Goal: Find specific page/section: Find specific page/section

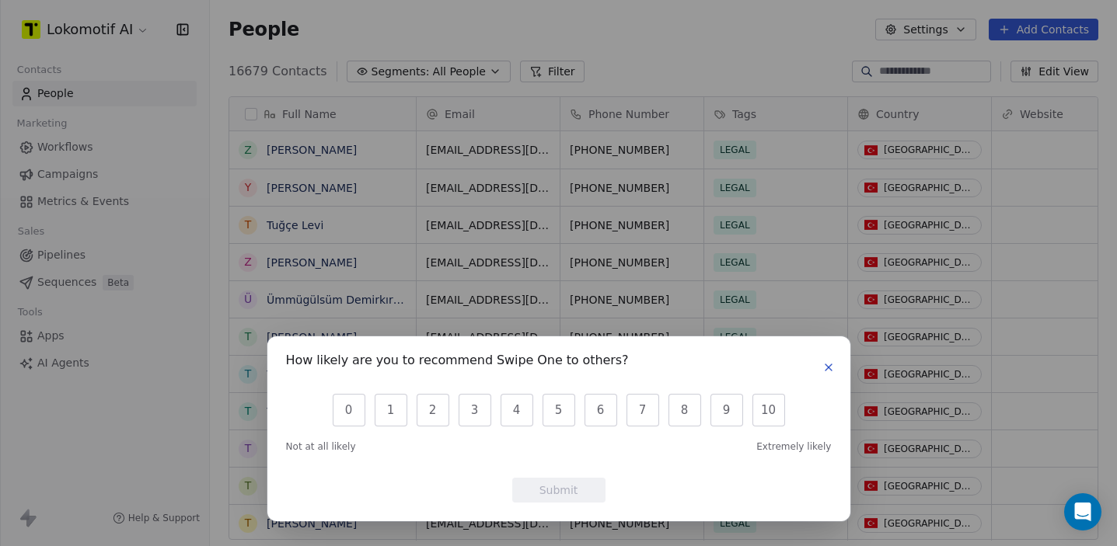
scroll to position [481, 907]
click at [831, 364] on icon "button" at bounding box center [828, 367] width 12 height 12
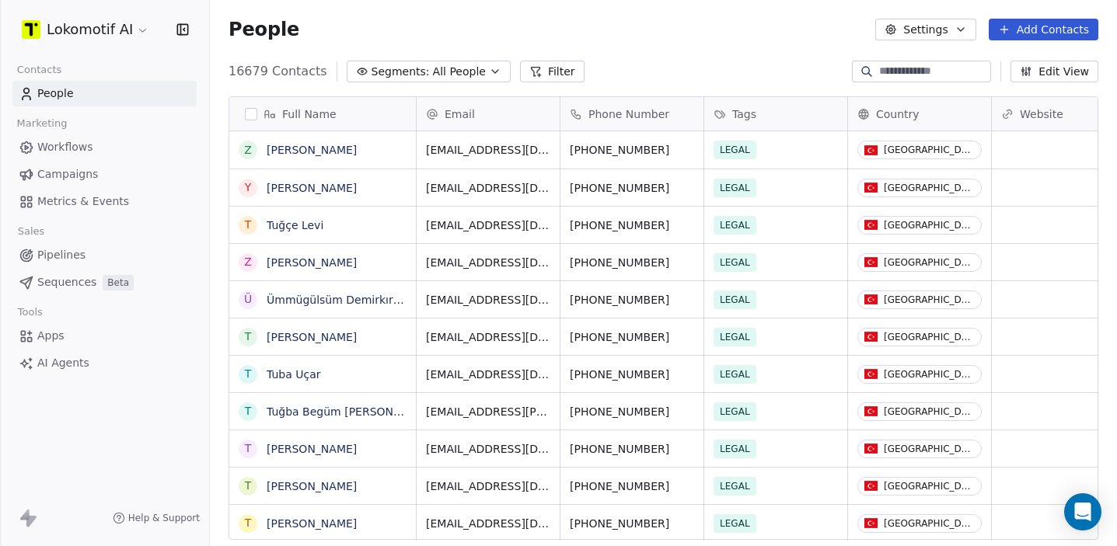
click at [116, 254] on link "Pipelines" at bounding box center [104, 255] width 184 height 26
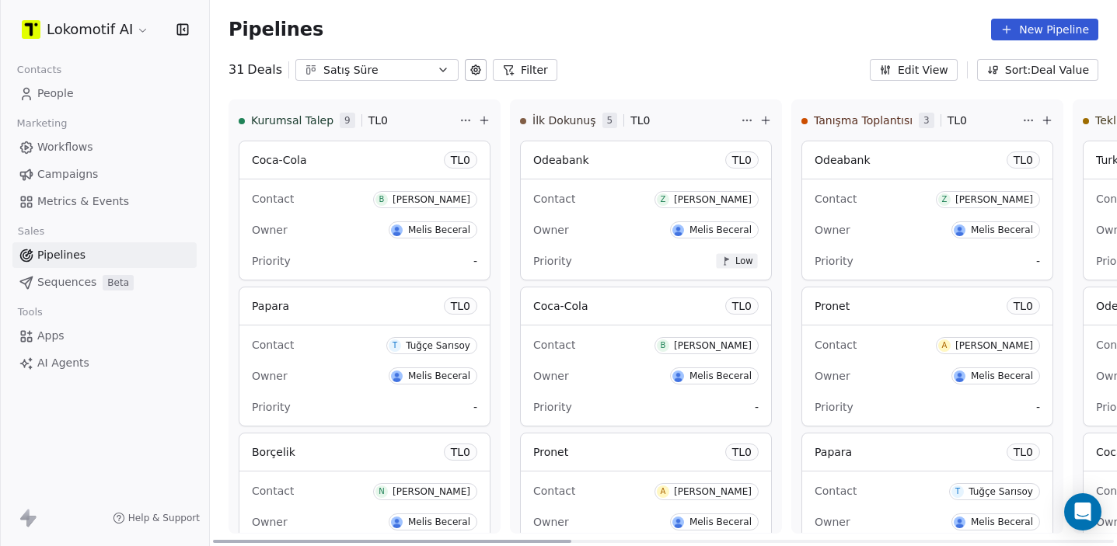
click at [504, 68] on icon at bounding box center [508, 70] width 12 height 12
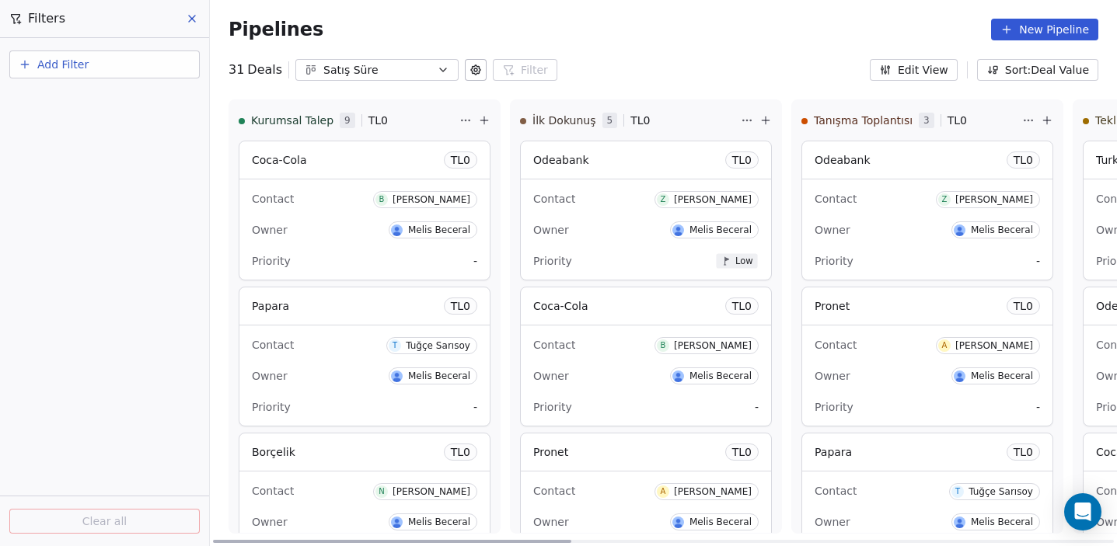
click at [138, 67] on button "Add Filter" at bounding box center [104, 65] width 190 height 28
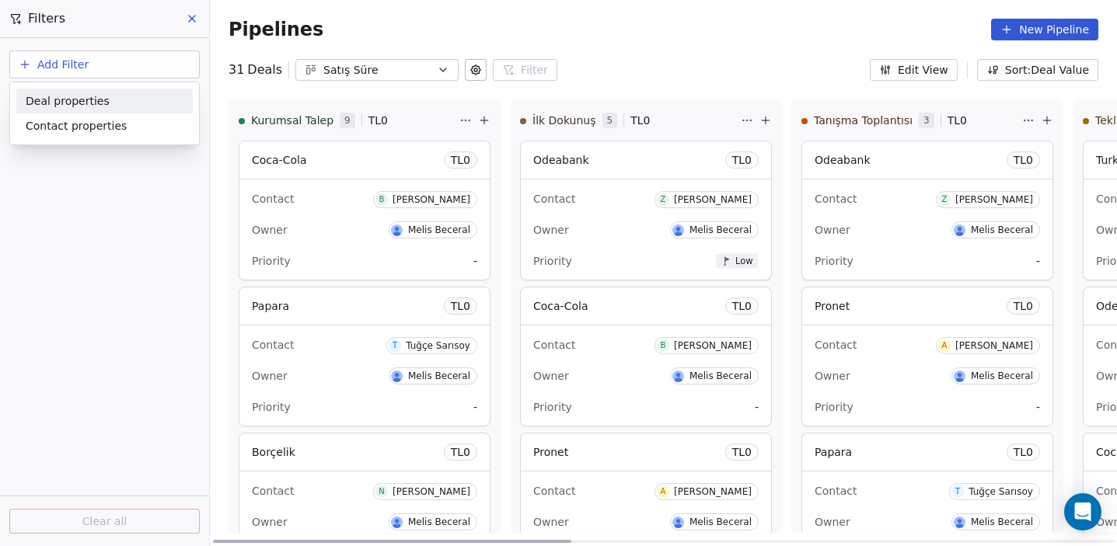
click at [136, 68] on html "Lokomotif AI Contacts People Marketing Workflows Campaigns Metrics & Events Sal…" at bounding box center [558, 273] width 1117 height 546
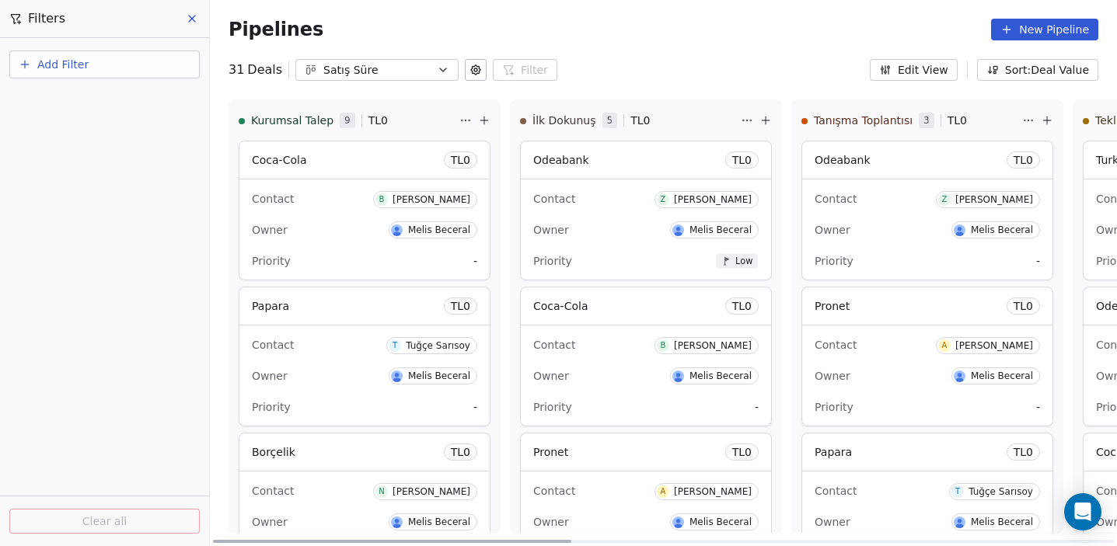
click at [136, 68] on button "Add Filter" at bounding box center [104, 65] width 190 height 28
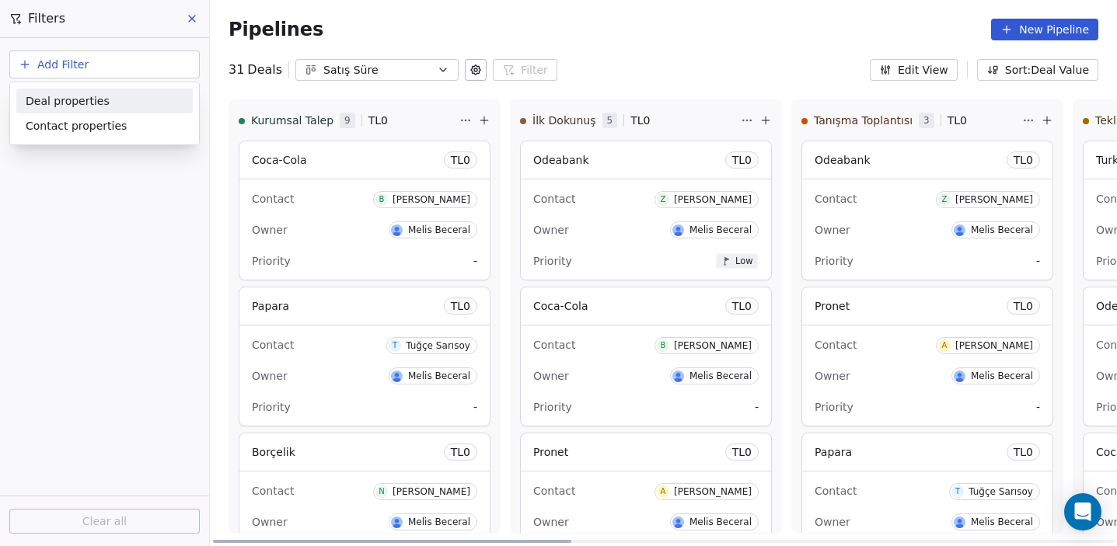
click at [124, 99] on div "Deal properties" at bounding box center [105, 101] width 158 height 16
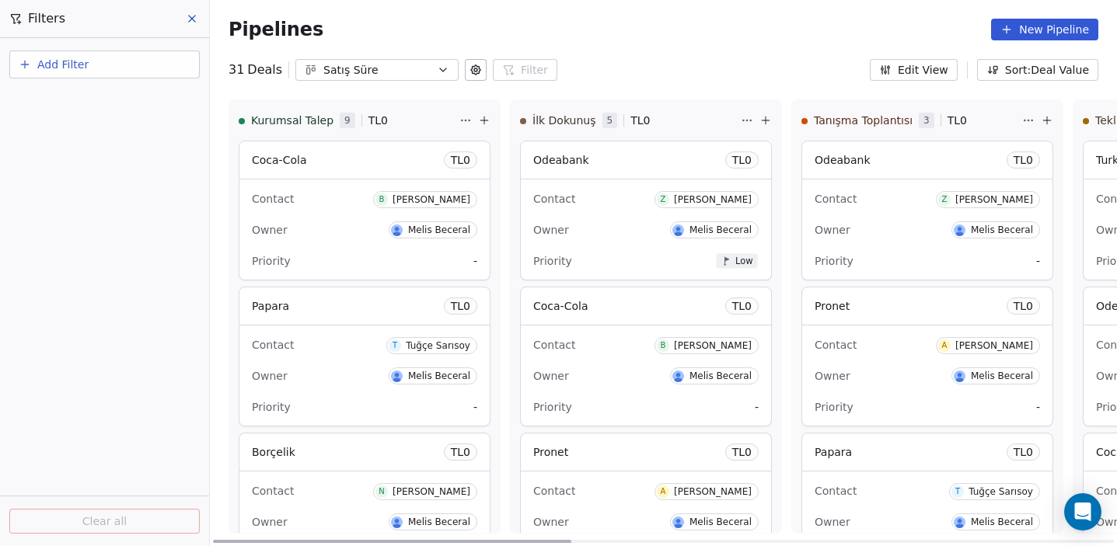
click at [141, 357] on html "Lokomotif AI Contacts People Marketing Workflows Campaigns Metrics & Events Sal…" at bounding box center [558, 273] width 1117 height 546
click at [190, 23] on icon at bounding box center [192, 18] width 12 height 12
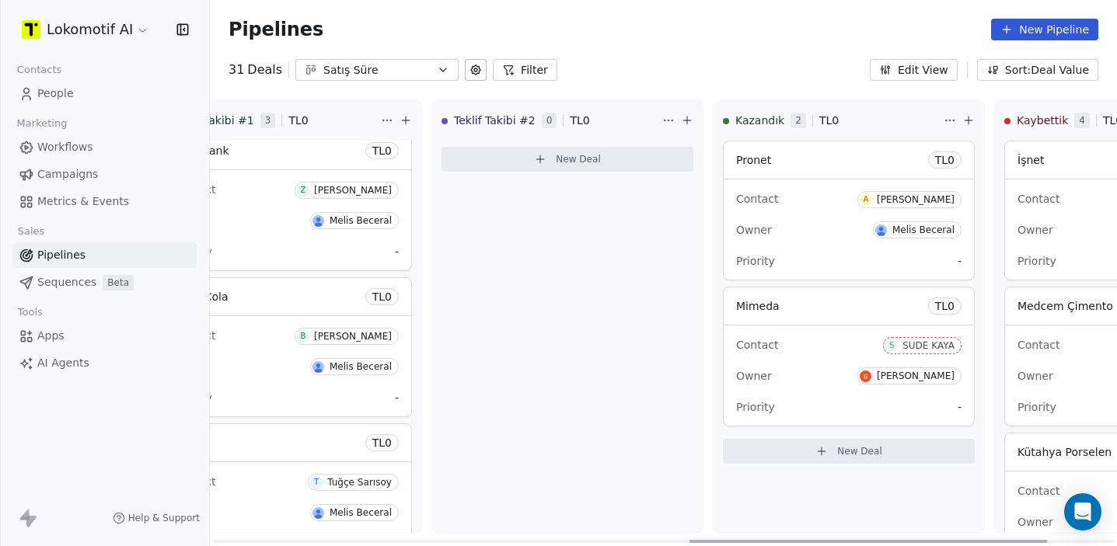
scroll to position [0, 1209]
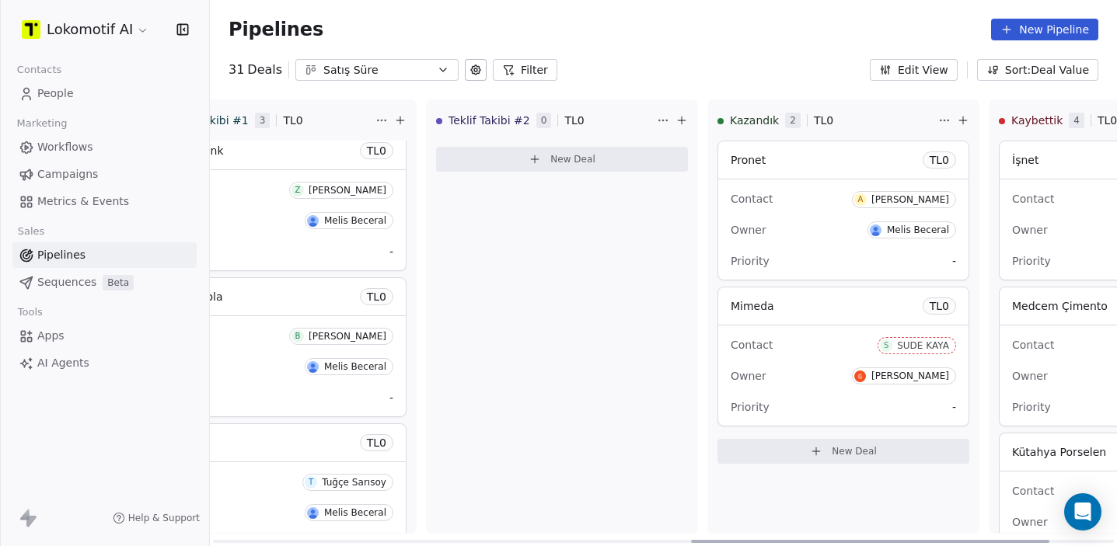
click at [816, 270] on div "Priority -" at bounding box center [843, 261] width 225 height 25
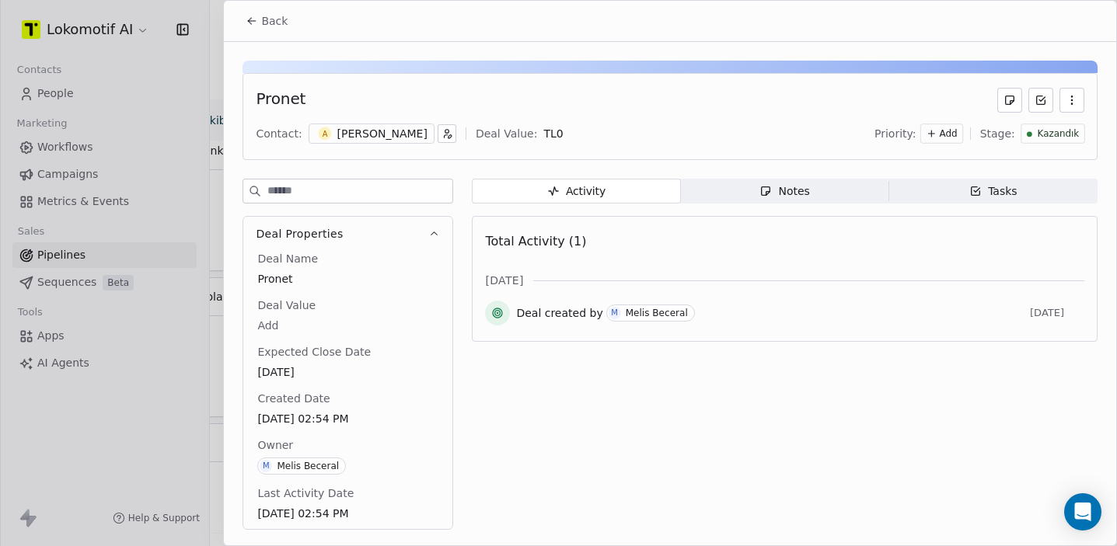
click at [263, 32] on button "Back" at bounding box center [266, 21] width 61 height 28
